Goal: Transaction & Acquisition: Subscribe to service/newsletter

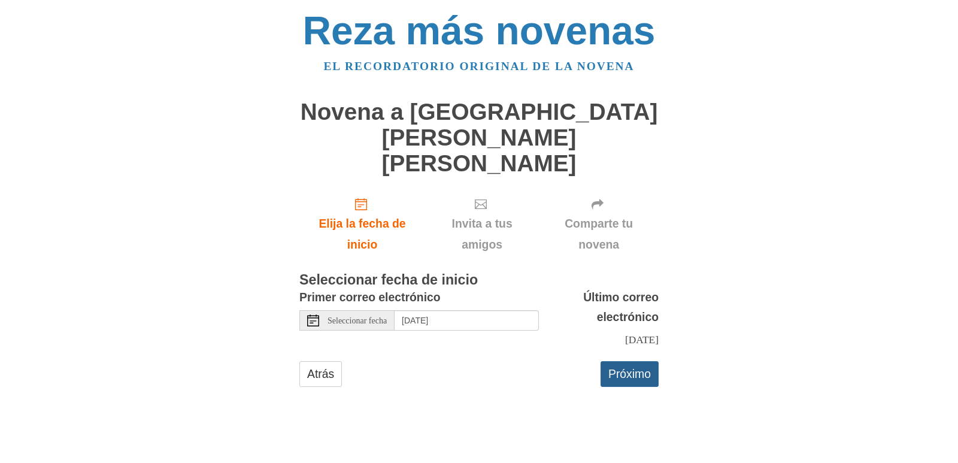
click at [630, 368] on font "Próximo" at bounding box center [630, 374] width 43 height 13
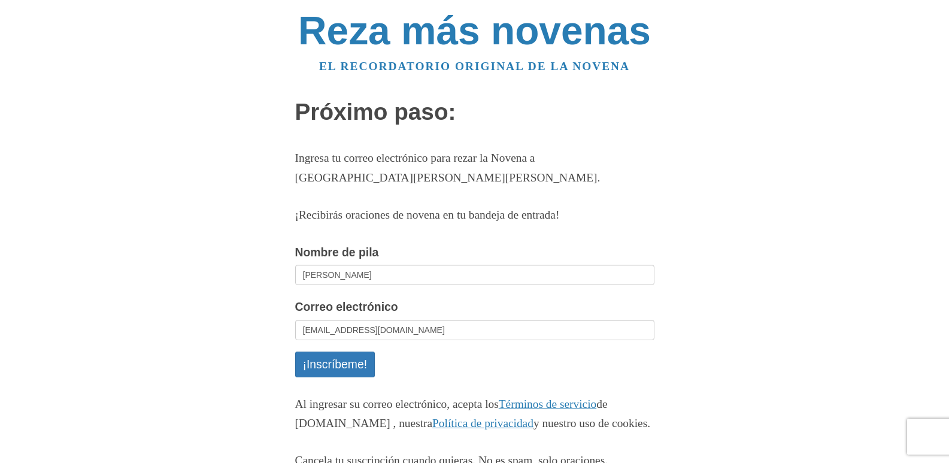
scroll to position [134, 0]
